Goal: Transaction & Acquisition: Subscribe to service/newsletter

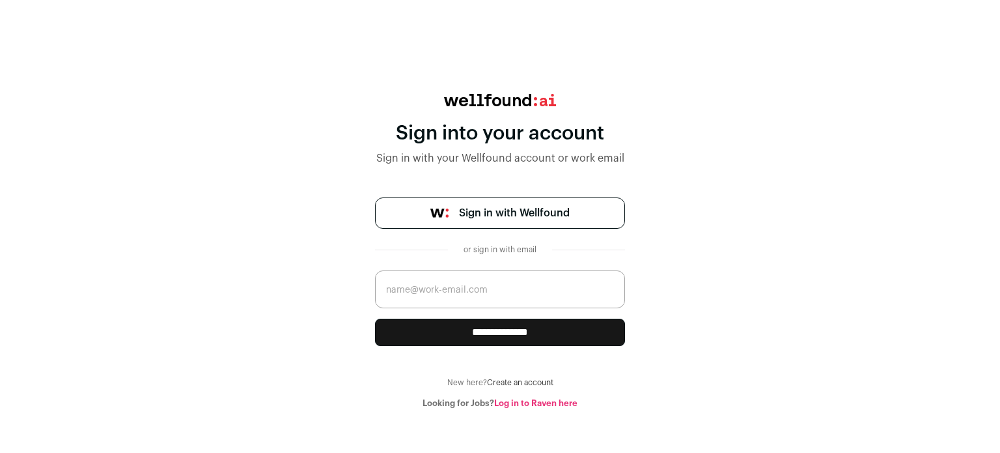
click at [518, 381] on link "Create an account" at bounding box center [520, 382] width 66 height 8
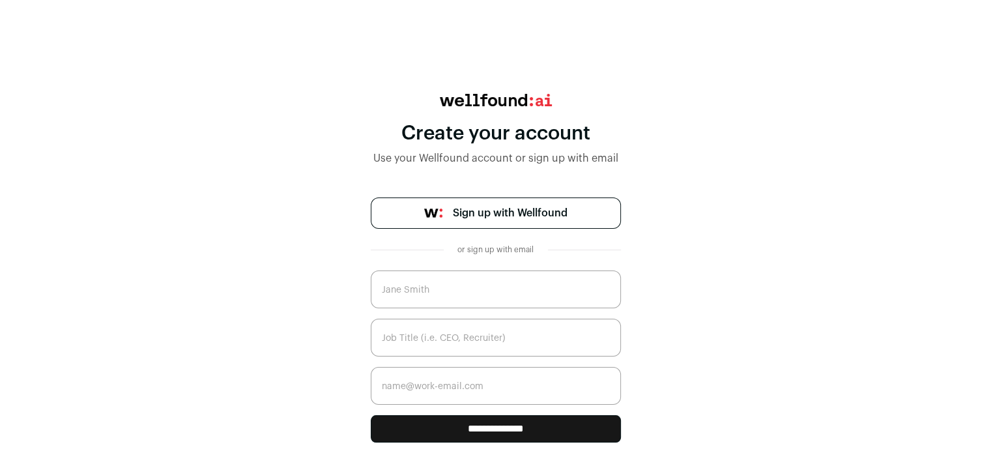
click at [421, 299] on input "text" at bounding box center [496, 289] width 250 height 38
